Goal: Find specific page/section: Find specific page/section

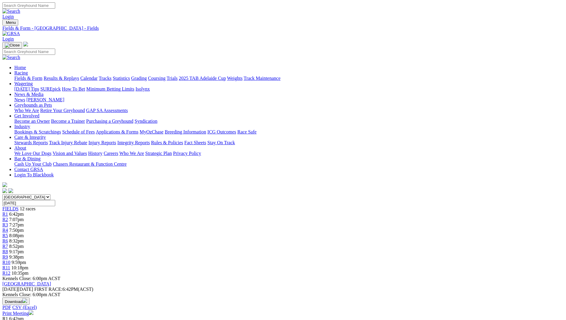
click at [20, 31] on img at bounding box center [11, 33] width 18 height 5
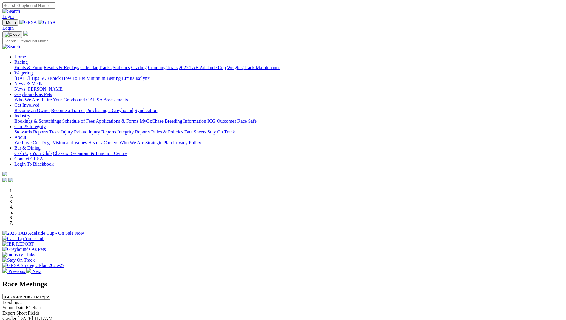
scroll to position [179, 0]
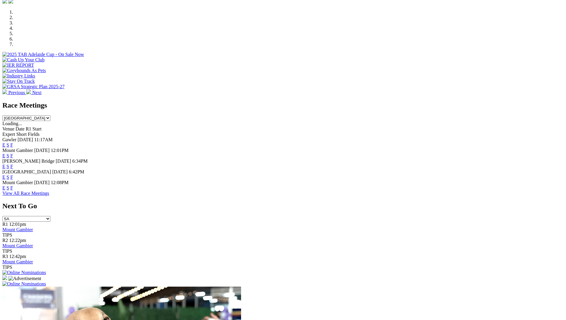
click at [13, 175] on link "F" at bounding box center [11, 177] width 3 height 5
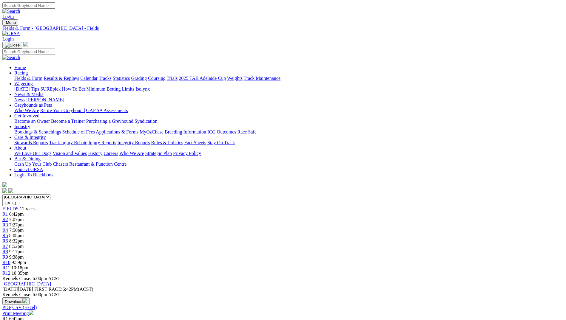
click at [20, 31] on img at bounding box center [11, 33] width 18 height 5
